Goal: Communication & Community: Participate in discussion

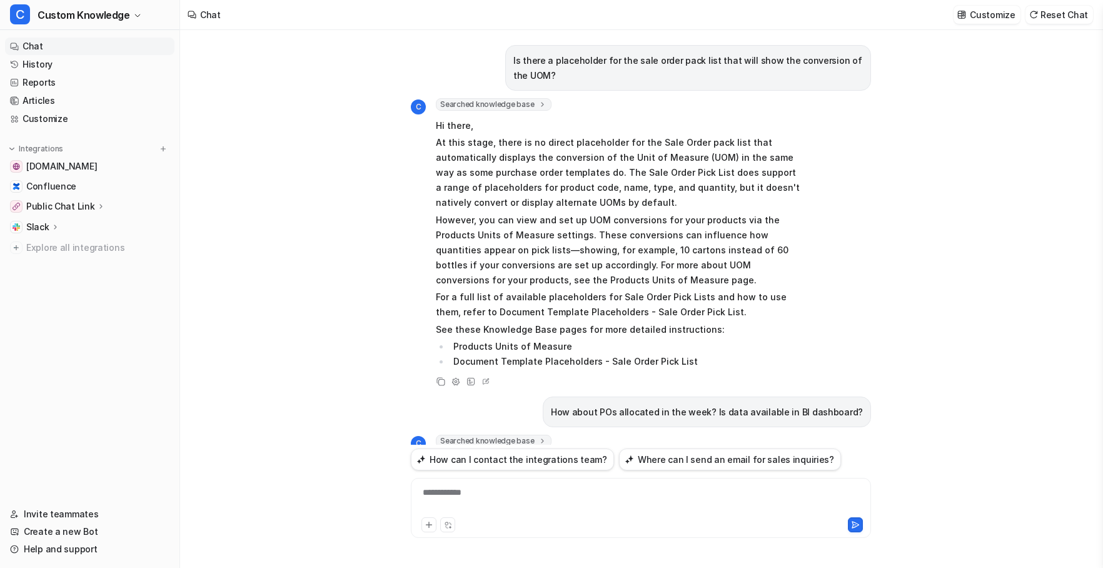
scroll to position [2219, 0]
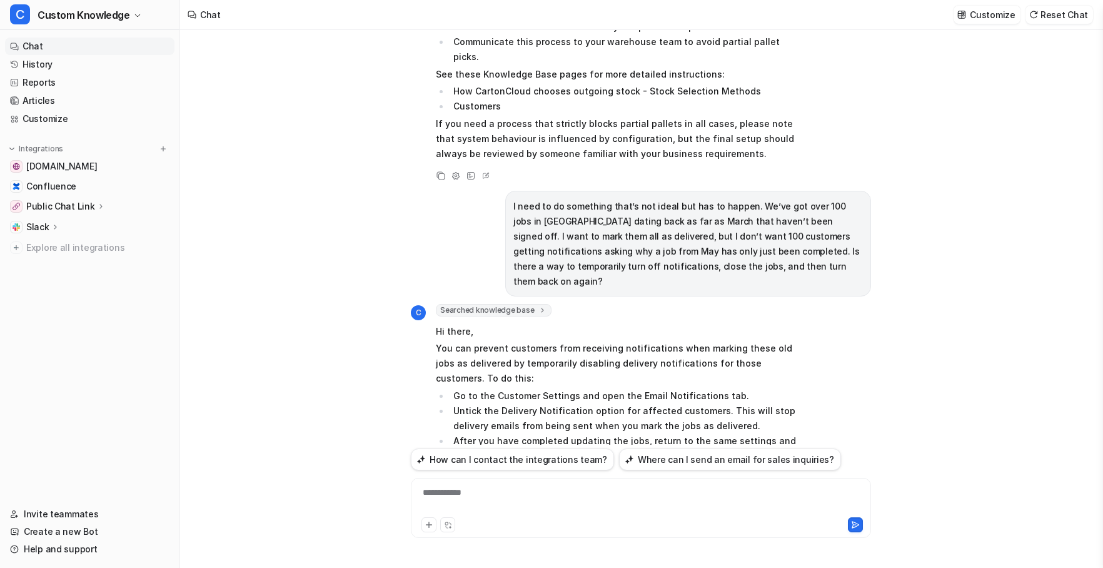
click at [28, 43] on link "Chat" at bounding box center [89, 47] width 169 height 18
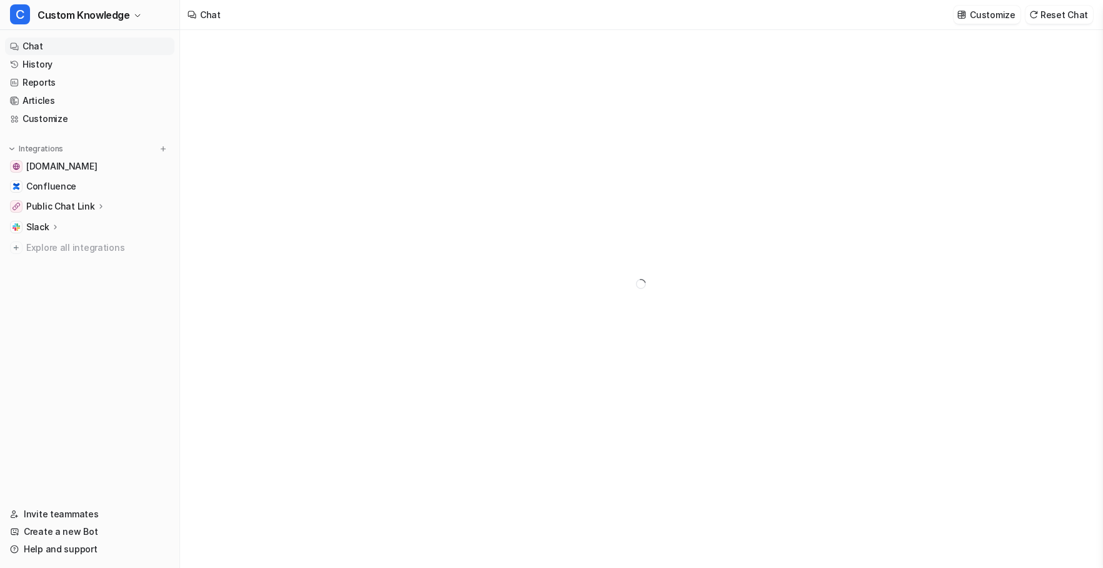
type textarea "**********"
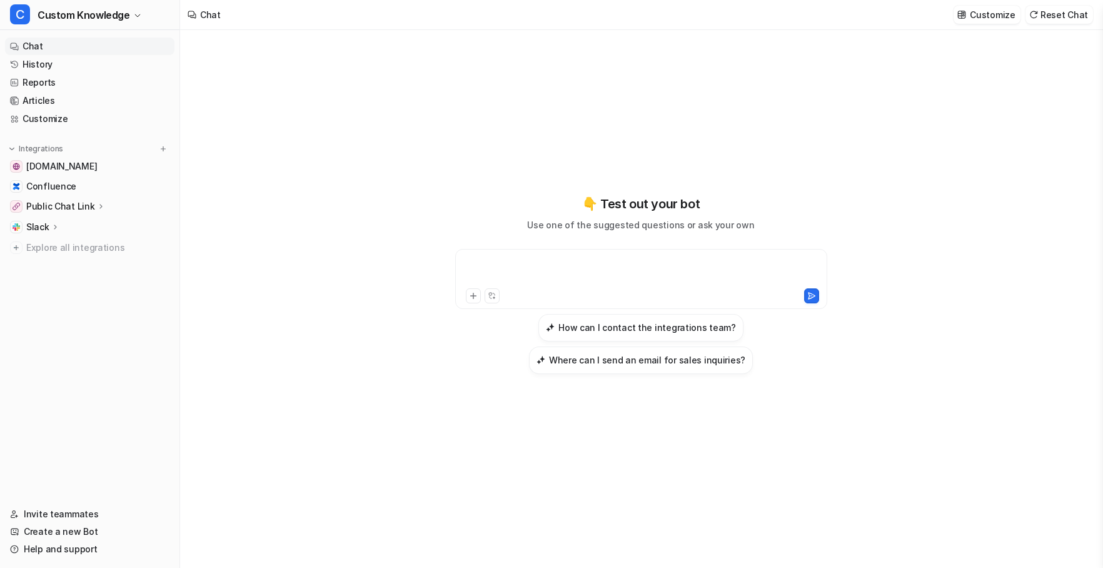
click at [554, 263] on div at bounding box center [641, 271] width 366 height 29
paste div
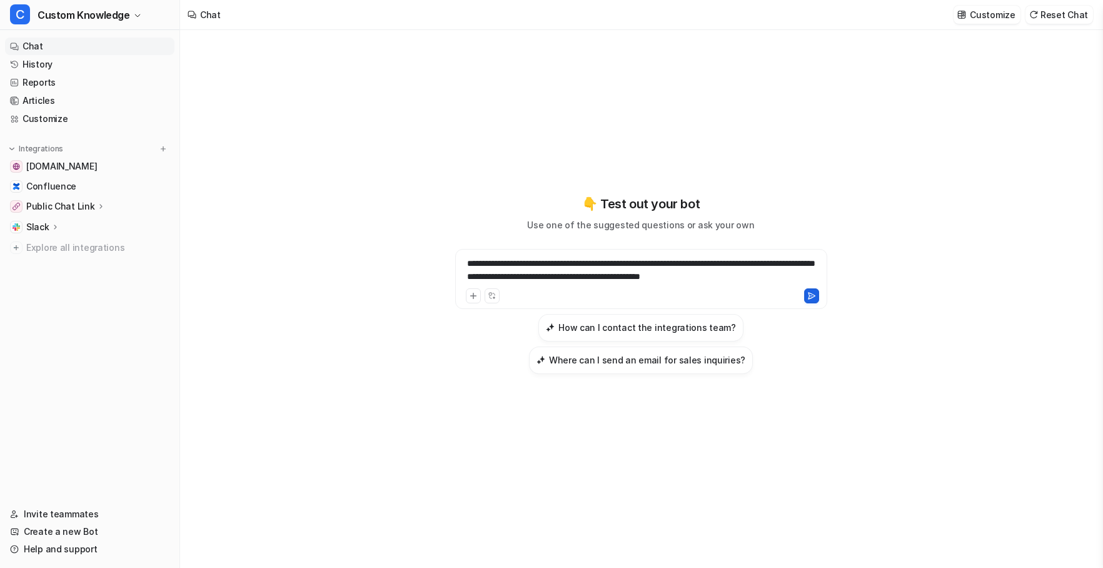
click at [807, 297] on icon at bounding box center [811, 295] width 9 height 9
